Goal: Information Seeking & Learning: Learn about a topic

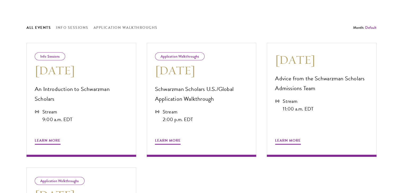
scroll to position [265, 0]
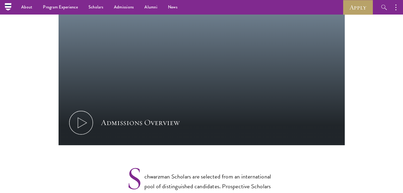
scroll to position [276, 0]
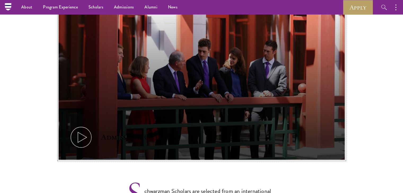
click at [106, 132] on div "Admissions Overview" at bounding box center [140, 137] width 79 height 11
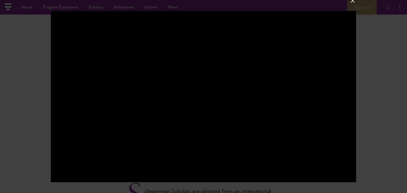
click at [385, 72] on div at bounding box center [203, 96] width 407 height 193
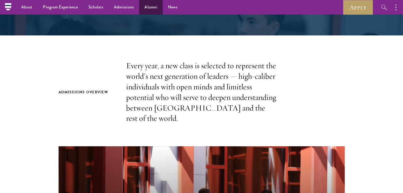
scroll to position [127, 0]
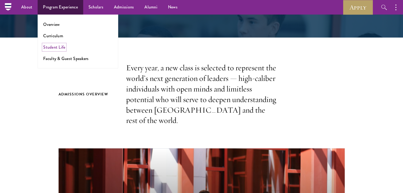
click at [51, 49] on link "Student Life" at bounding box center [54, 47] width 22 height 6
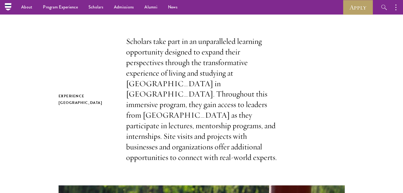
scroll to position [124, 0]
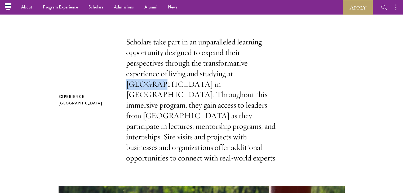
drag, startPoint x: 235, startPoint y: 74, endPoint x: 265, endPoint y: 77, distance: 30.3
click at [265, 77] on p "Scholars take part in an unparalleled learning opportunity designed to expand t…" at bounding box center [201, 100] width 151 height 127
copy p "Tsinghua"
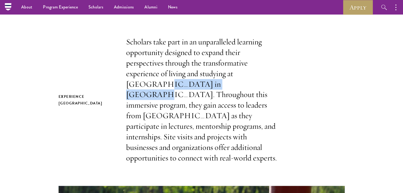
drag, startPoint x: 127, startPoint y: 84, endPoint x: 189, endPoint y: 84, distance: 62.2
click at [189, 84] on p "Scholars take part in an unparalleled learning opportunity designed to expand t…" at bounding box center [201, 100] width 151 height 127
copy p "University in [GEOGRAPHIC_DATA]"
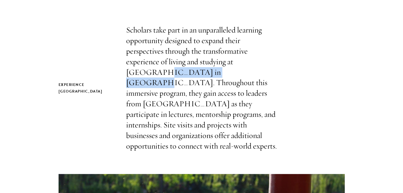
scroll to position [138, 0]
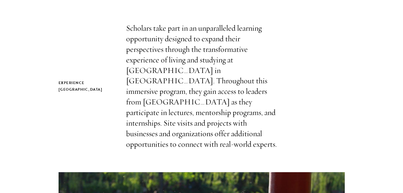
click at [268, 70] on p "Scholars take part in an unparalleled learning opportunity designed to expand t…" at bounding box center [201, 86] width 151 height 127
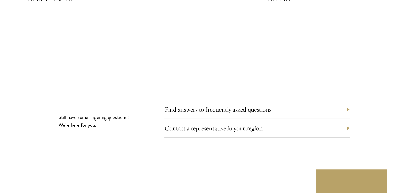
scroll to position [1709, 0]
click at [215, 105] on link "Find answers to frequently asked questions" at bounding box center [221, 109] width 107 height 8
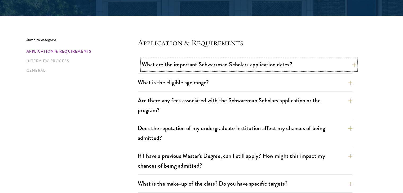
click at [340, 69] on button "What are the important Schwarzman Scholars application dates?" at bounding box center [249, 65] width 214 height 12
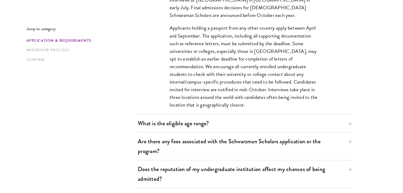
scroll to position [245, 0]
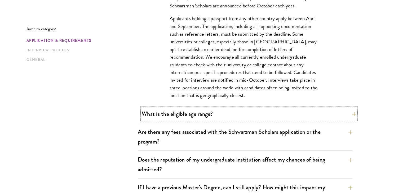
click at [330, 116] on button "What is the eligible age range?" at bounding box center [249, 114] width 214 height 12
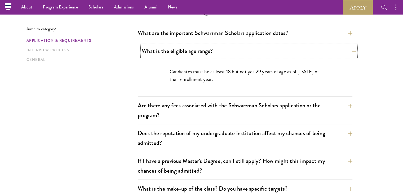
scroll to position [148, 0]
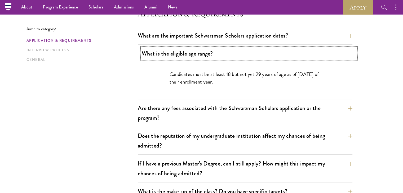
click at [336, 54] on button "What is the eligible age range?" at bounding box center [249, 54] width 214 height 12
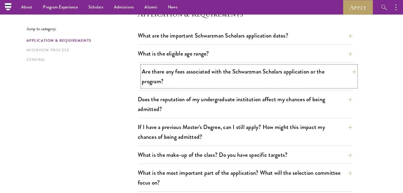
click at [329, 75] on button "Are there any fees associated with the Schwarzman Scholars application or the p…" at bounding box center [249, 77] width 214 height 22
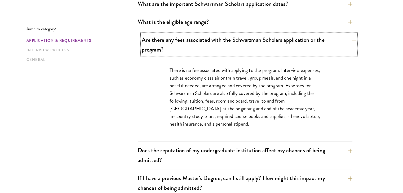
scroll to position [180, 0]
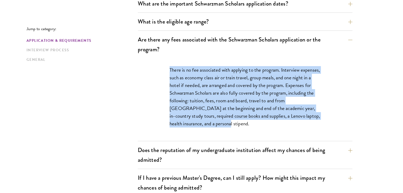
drag, startPoint x: 167, startPoint y: 68, endPoint x: 220, endPoint y: 132, distance: 82.7
click at [220, 132] on div "There is no fee associated with applying to the program. Interview expenses, su…" at bounding box center [245, 99] width 183 height 83
copy p "There is no fee associated with applying to the program. Interview expenses, su…"
click at [213, 85] on p "There is no fee associated with applying to the program. Interview expenses, su…" at bounding box center [244, 97] width 151 height 62
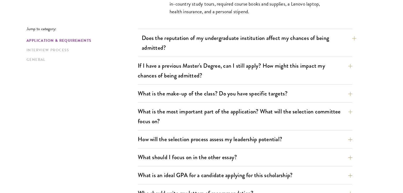
scroll to position [295, 0]
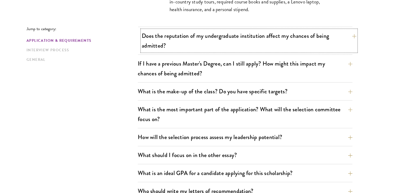
click at [344, 43] on button "Does the reputation of my undergraduate institution affect my chances of being …" at bounding box center [249, 41] width 214 height 22
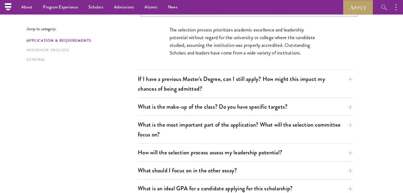
scroll to position [233, 0]
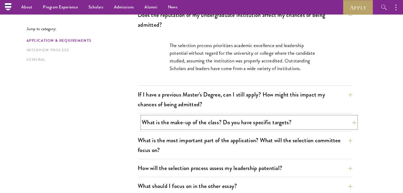
click at [300, 121] on button "What is the make-up of the class? Do you have specific targets?" at bounding box center [249, 122] width 214 height 12
